Goal: Check status: Check status

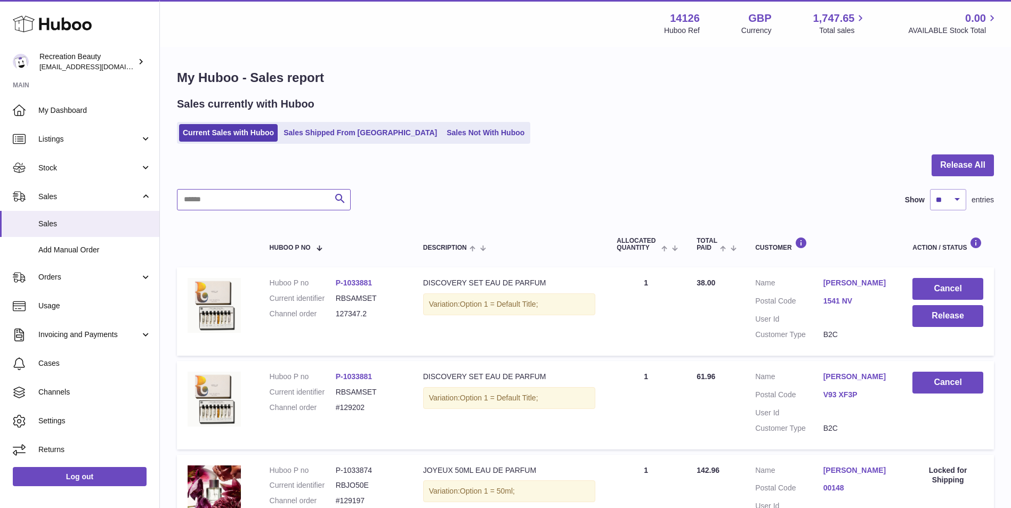
click at [259, 197] on input "text" at bounding box center [264, 199] width 174 height 21
click at [319, 136] on link "Sales Shipped From [GEOGRAPHIC_DATA]" at bounding box center [360, 133] width 161 height 18
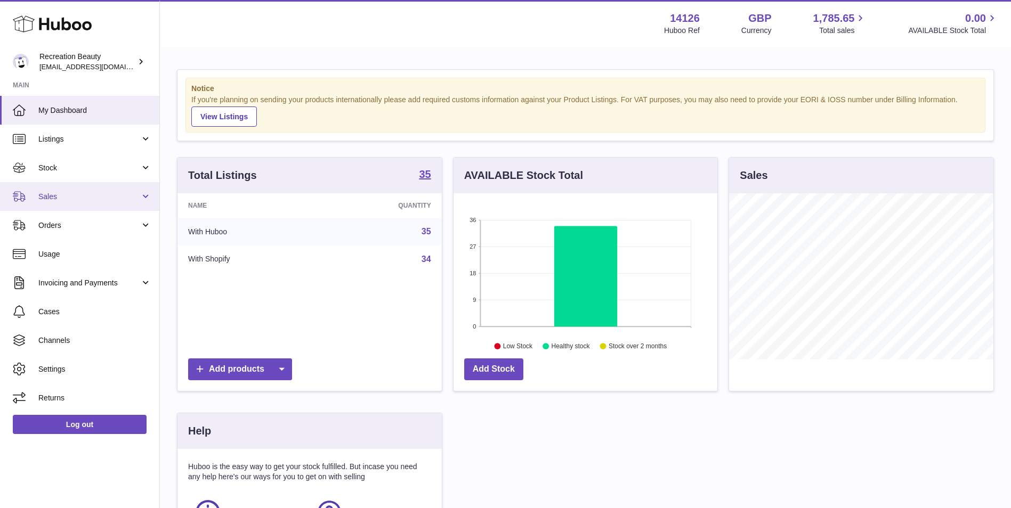
scroll to position [166, 264]
click at [51, 197] on span "Sales" at bounding box center [89, 197] width 102 height 10
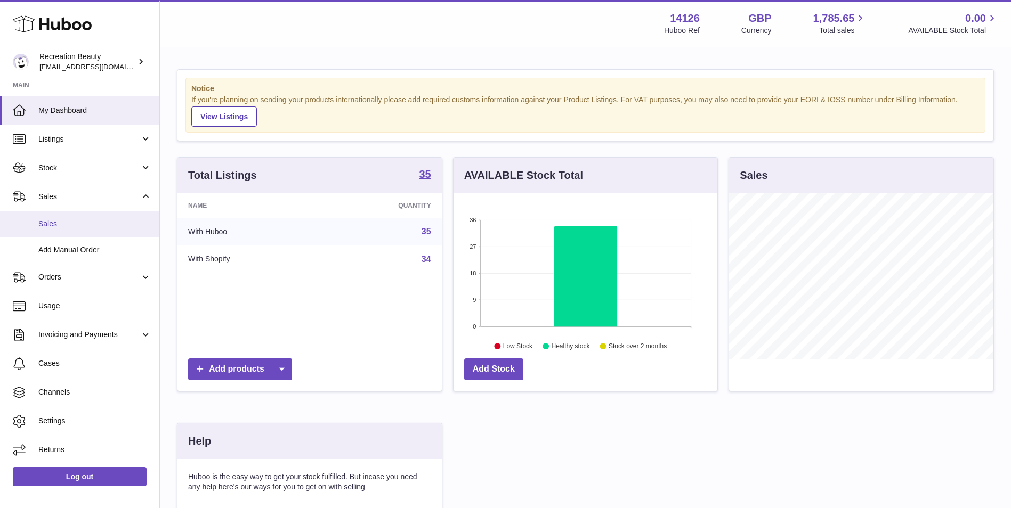
click at [59, 229] on span "Sales" at bounding box center [94, 224] width 113 height 10
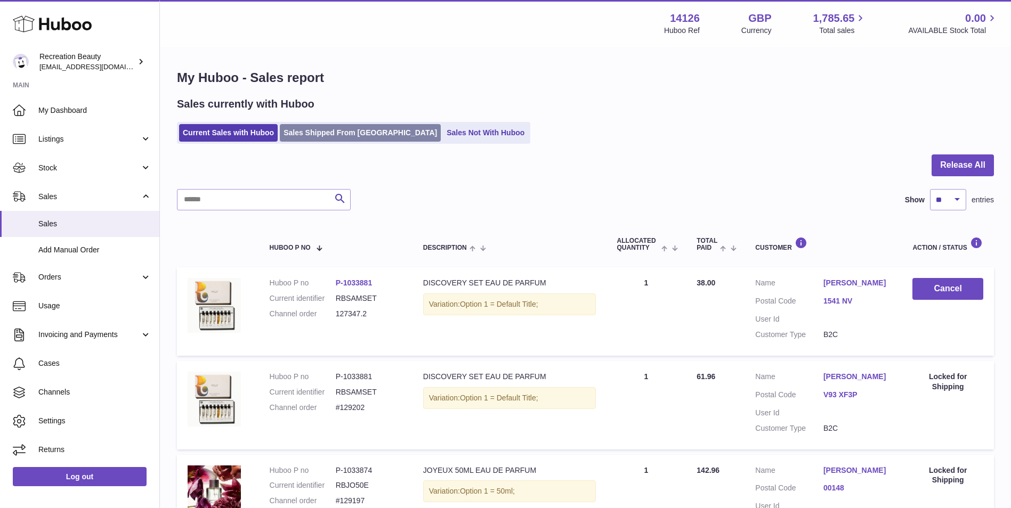
click at [308, 135] on link "Sales Shipped From [GEOGRAPHIC_DATA]" at bounding box center [360, 133] width 161 height 18
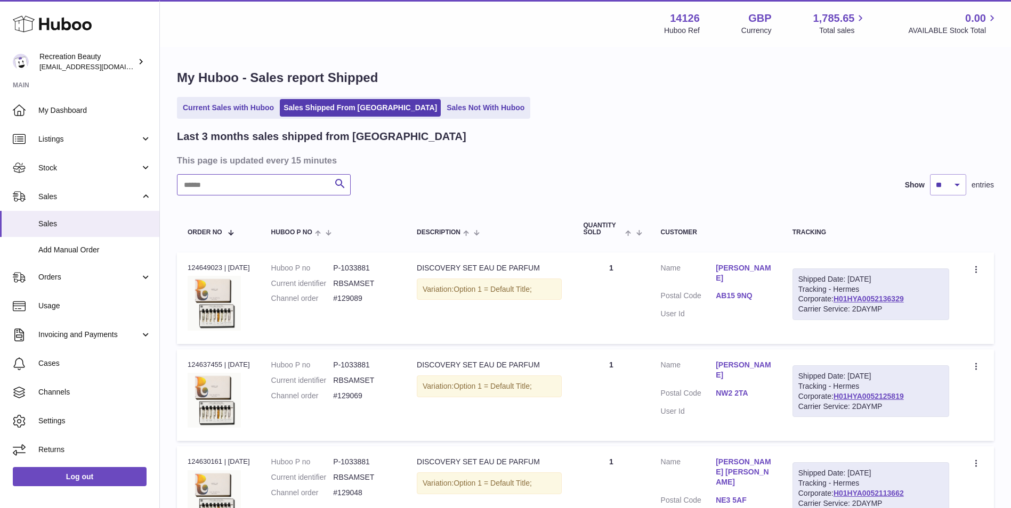
click at [253, 184] on input "text" at bounding box center [264, 184] width 174 height 21
paste input "******"
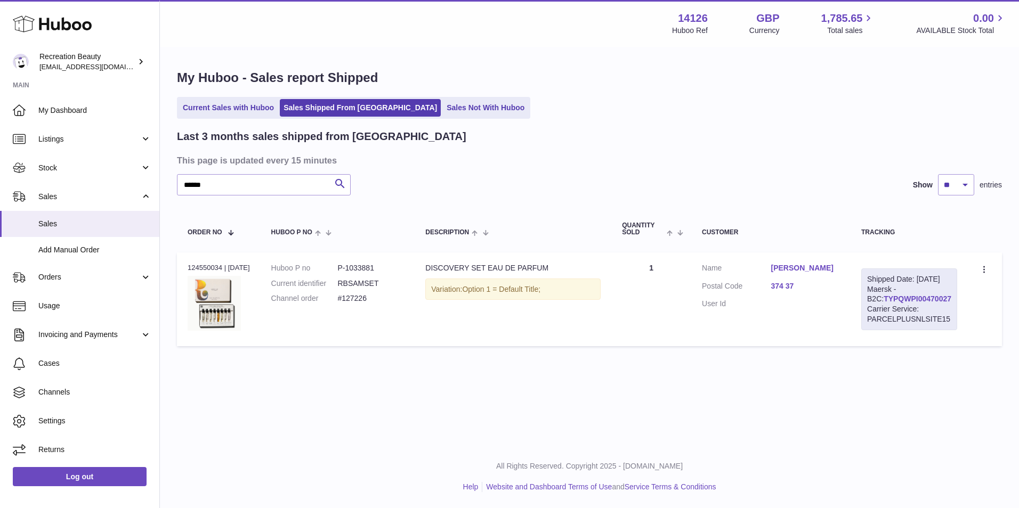
click at [914, 303] on link "TYPQWPI00470027" at bounding box center [917, 299] width 68 height 9
drag, startPoint x: 210, startPoint y: 186, endPoint x: 156, endPoint y: 174, distance: 56.1
click at [156, 174] on div "Huboo Recreation Beauty customercare@recreationbeauty.com Main My Dashboard Lis…" at bounding box center [509, 254] width 1019 height 508
paste input "text"
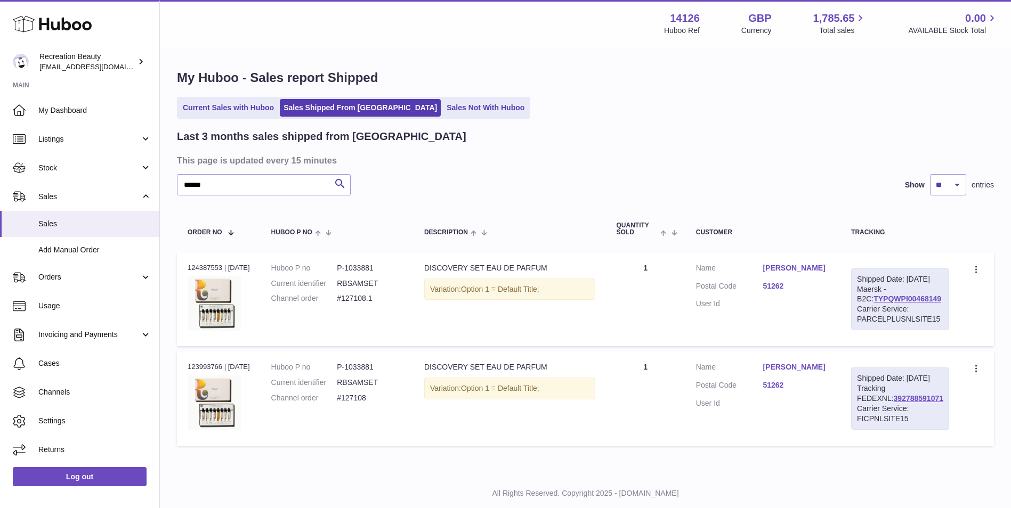
drag, startPoint x: 935, startPoint y: 311, endPoint x: 858, endPoint y: 309, distance: 76.7
click at [858, 309] on div "Shipped Date: 9th Sep 2025 Maersk - B2C: TYPQWPI00468149 Carrier Service: PARCE…" at bounding box center [900, 300] width 98 height 62
copy link "TYPQWPI00468149"
click at [872, 304] on div "Shipped Date: 9th Sep 2025 Maersk - B2C: TYPQWPI00468149 Carrier Service: PARCE…" at bounding box center [900, 300] width 98 height 62
click at [873, 303] on link "TYPQWPI00468149" at bounding box center [907, 299] width 68 height 9
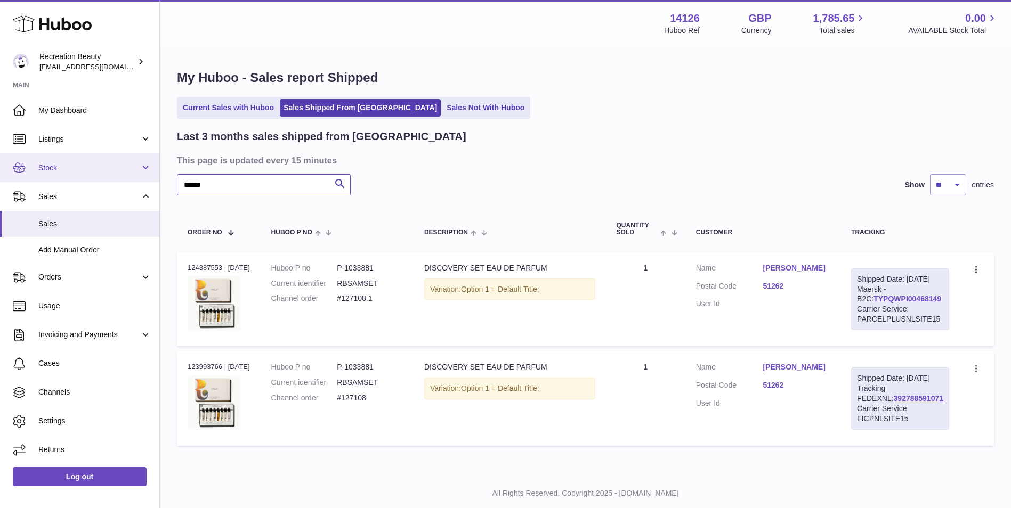
drag, startPoint x: 262, startPoint y: 189, endPoint x: 141, endPoint y: 176, distance: 121.0
click at [141, 176] on div "Huboo Recreation Beauty customercare@recreationbeauty.com Main My Dashboard Lis…" at bounding box center [505, 267] width 1011 height 535
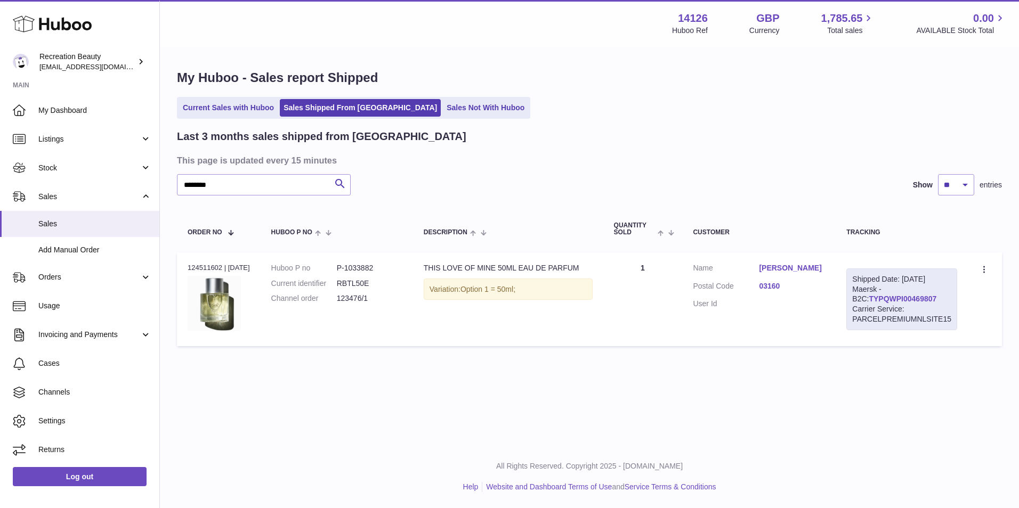
click at [879, 298] on link "TYPQWPI00469807" at bounding box center [902, 299] width 68 height 9
drag, startPoint x: 207, startPoint y: 185, endPoint x: 165, endPoint y: 187, distance: 41.6
click at [165, 187] on div "My Huboo - Sales report Shipped Current Sales with Huboo Sales Shipped From Hub…" at bounding box center [589, 210] width 859 height 325
drag, startPoint x: 939, startPoint y: 300, endPoint x: 853, endPoint y: 300, distance: 85.2
click at [853, 300] on div "Shipped Date: 11th Sep 2025 Maersk - B2C: TYPQWPI00469807 Carrier Service: PARC…" at bounding box center [901, 300] width 111 height 62
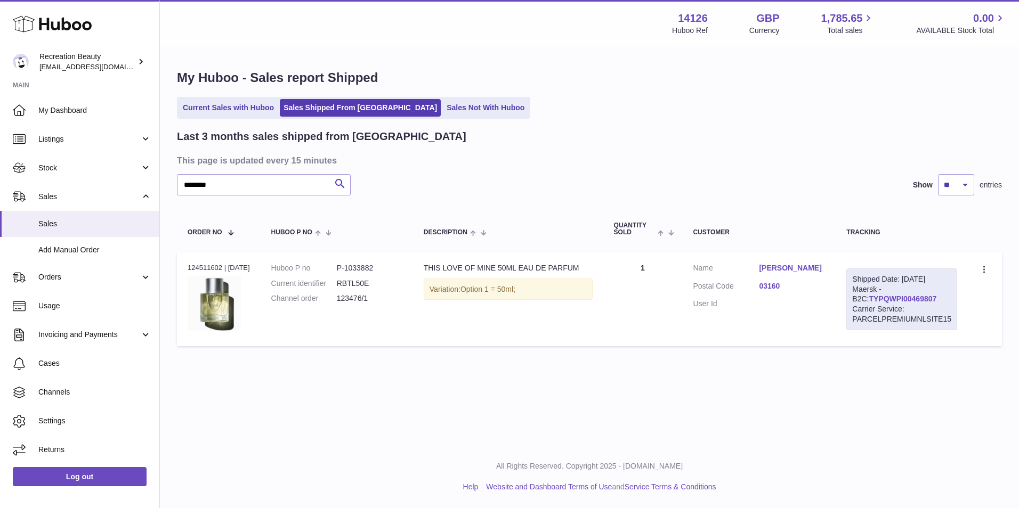
copy link "TYPQWPI00469807"
click at [880, 299] on link "TYPQWPI00469807" at bounding box center [902, 299] width 68 height 9
click at [217, 183] on input "********" at bounding box center [264, 184] width 174 height 21
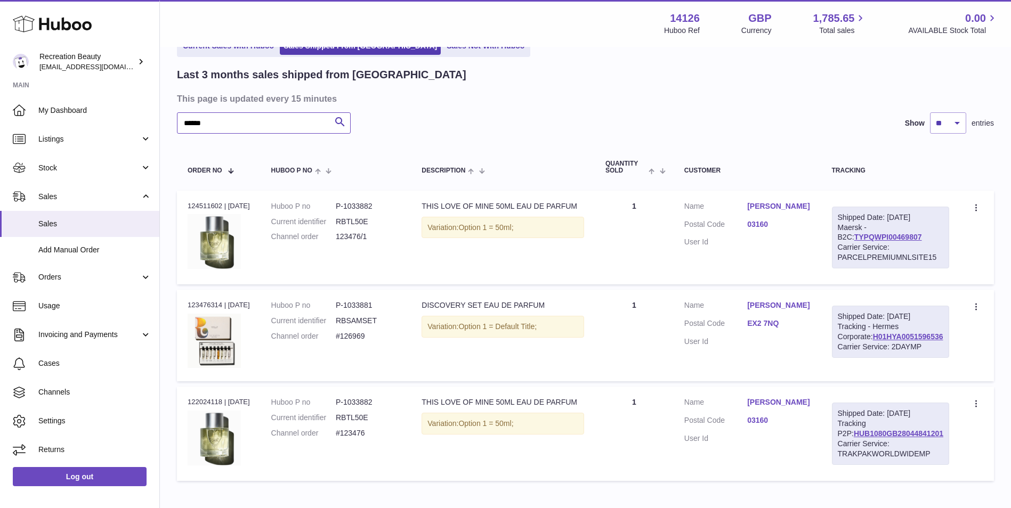
scroll to position [61, 0]
type input "******"
